Goal: Task Accomplishment & Management: Use online tool/utility

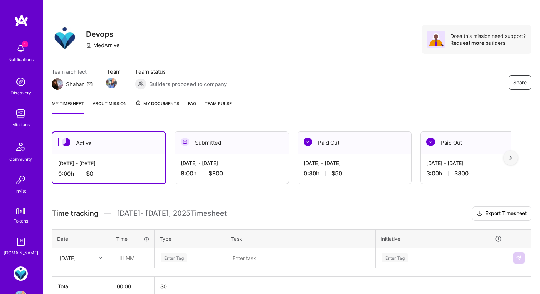
scroll to position [24, 0]
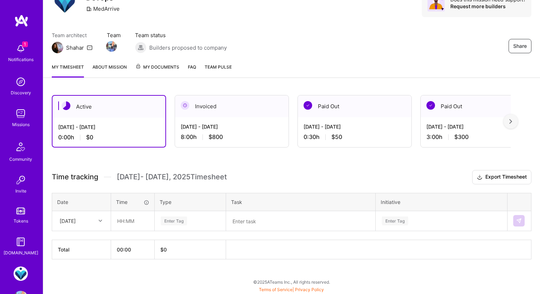
scroll to position [37, 0]
click at [121, 222] on input "text" at bounding box center [132, 220] width 42 height 19
type input "06:30"
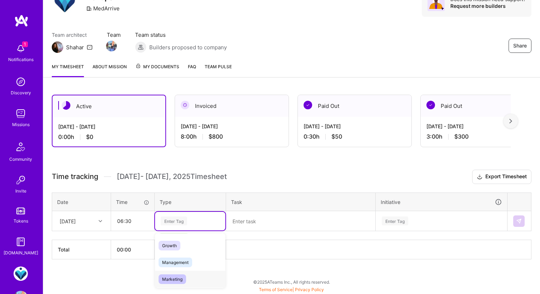
scroll to position [48, 0]
click at [179, 248] on span "Engineering" at bounding box center [174, 247] width 31 height 10
click at [249, 222] on textarea at bounding box center [301, 221] width 148 height 19
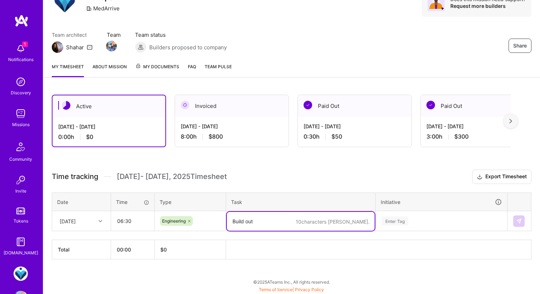
type textarea "Build outD"
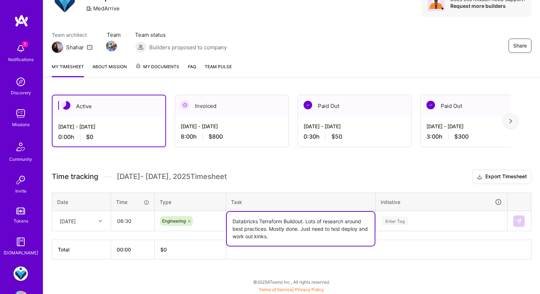
type textarea "Databricks Terraform Buildout. Lots of research around best practices. Mostly d…"
click at [282, 189] on div "Time tracking Aug 1 - Aug 15 , 2025 Timesheet Export Timesheet Date Time Type T…" at bounding box center [292, 215] width 480 height 90
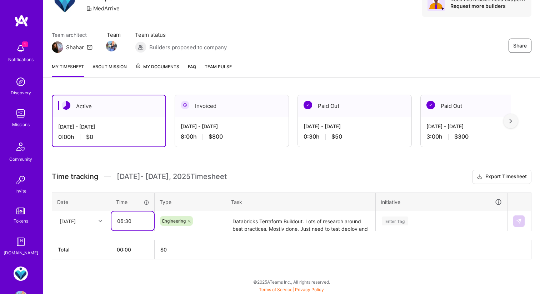
click at [131, 221] on input "06:30" at bounding box center [132, 220] width 42 height 19
type input "07:00"
click at [255, 163] on div "Active Aug 1 - Aug 15, 2025 0:00 h $0 Invoiced Jul 16 - Jul 31, 2025 8:00 h $80…" at bounding box center [291, 190] width 497 height 208
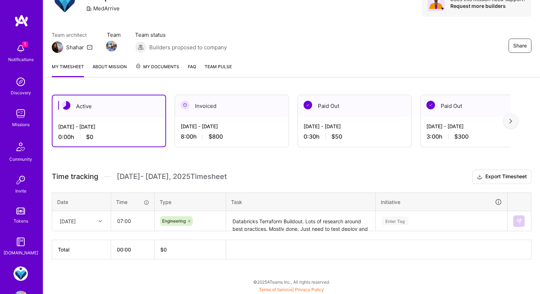
scroll to position [61, 0]
click at [406, 217] on div "Enter Tag" at bounding box center [441, 220] width 131 height 19
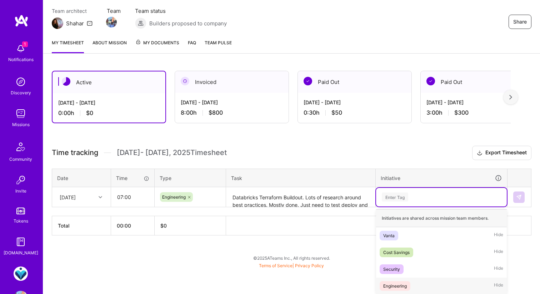
click at [393, 285] on div "Engineering" at bounding box center [395, 285] width 24 height 7
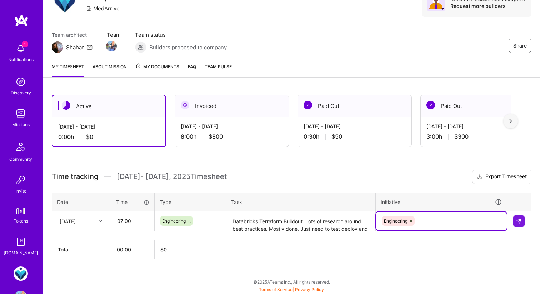
click at [381, 186] on div "Time tracking Aug 1 - Aug 15 , 2025 Timesheet Export Timesheet Date Time Type T…" at bounding box center [292, 215] width 480 height 90
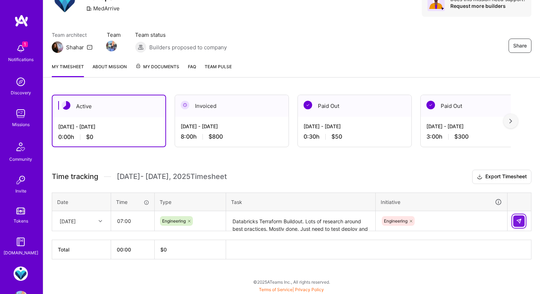
click at [515, 217] on button at bounding box center [518, 220] width 11 height 11
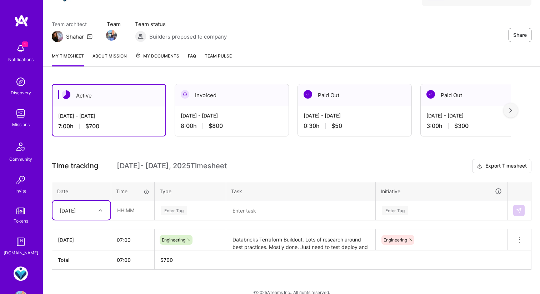
scroll to position [48, 0]
